Goal: Navigation & Orientation: Find specific page/section

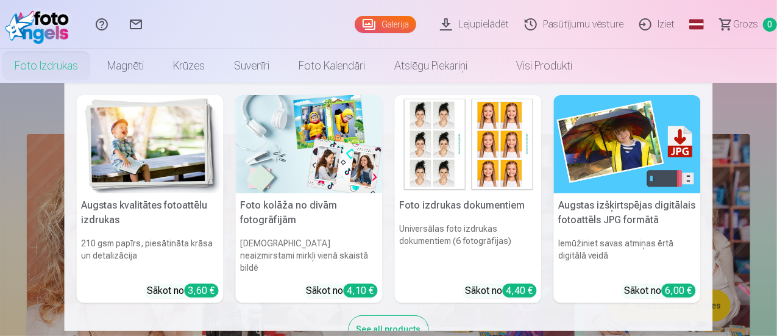
click at [93, 62] on link "Foto izdrukas" at bounding box center [46, 66] width 93 height 34
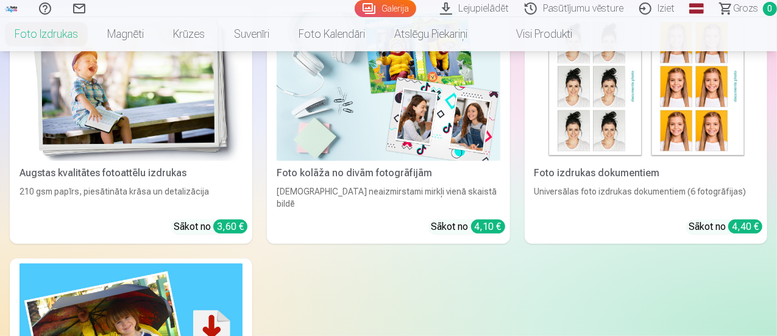
scroll to position [122, 0]
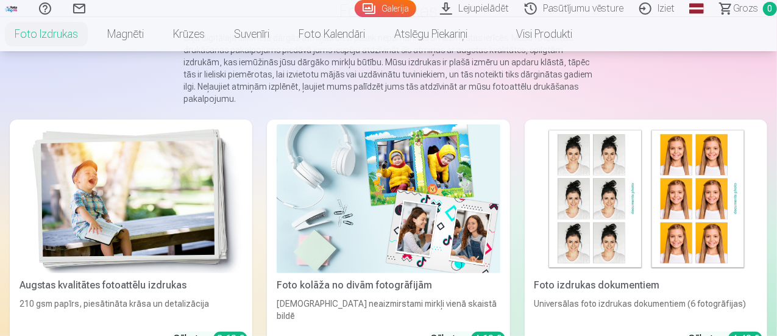
click at [356, 13] on link "Galerija" at bounding box center [386, 8] width 62 height 17
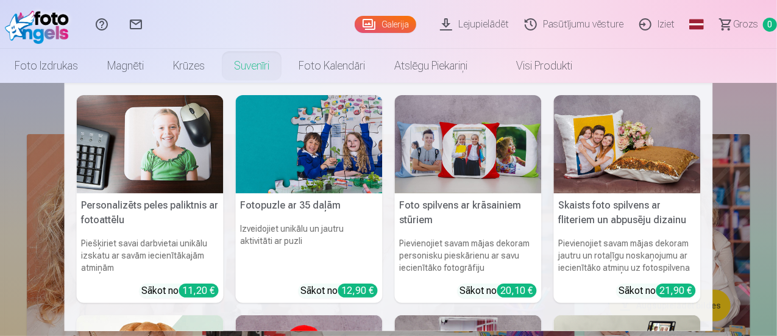
click at [729, 126] on nav "Personalizēts peles paliktnis ar fotoattēlu Piešķiriet savai darbvietai unikālu…" at bounding box center [388, 207] width 777 height 248
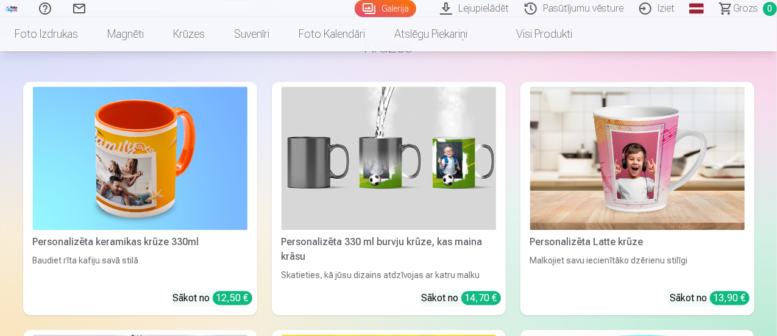
scroll to position [6458, 0]
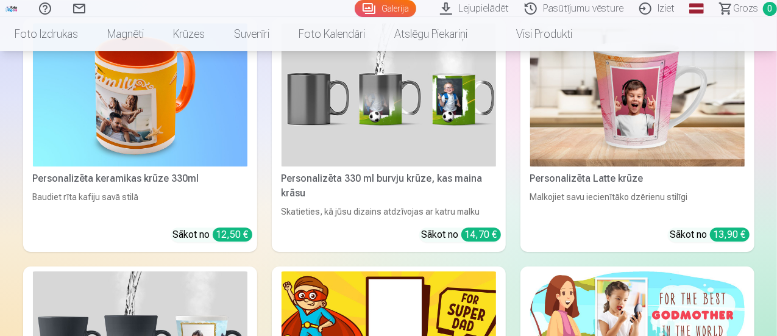
click at [569, 13] on link "Pasūtījumu vēsture" at bounding box center [575, 8] width 115 height 17
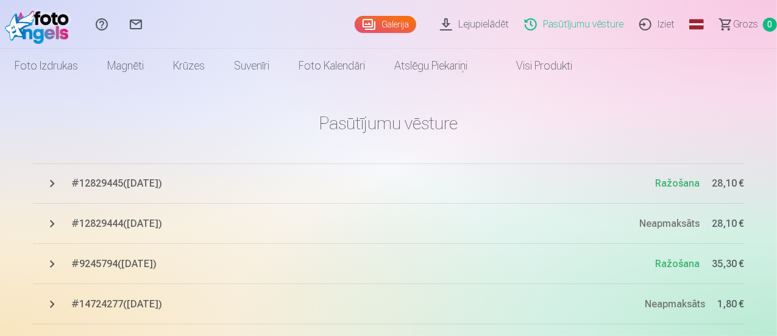
click at [635, 22] on link "Iziet" at bounding box center [658, 24] width 51 height 49
